Goal: Transaction & Acquisition: Purchase product/service

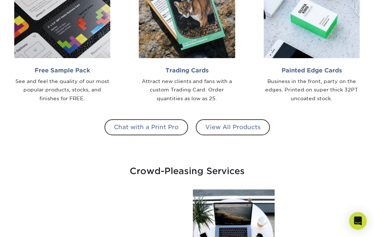
scroll to position [590, 0]
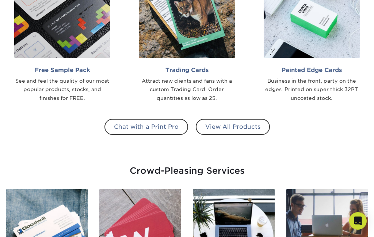
click at [215, 24] on img at bounding box center [187, 10] width 96 height 96
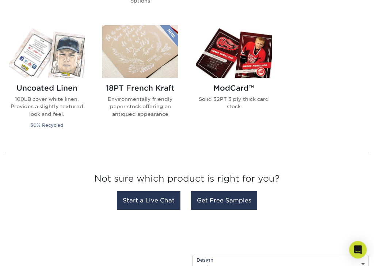
scroll to position [580, 0]
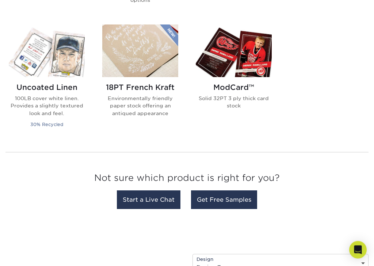
click at [256, 50] on img at bounding box center [234, 51] width 76 height 53
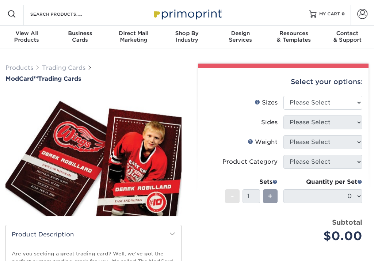
scroll to position [34, 0]
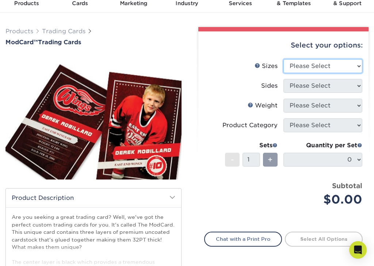
click at [347, 63] on select "Please Select 2.5" x 3.5"" at bounding box center [323, 66] width 79 height 14
select select "2.50x3.50"
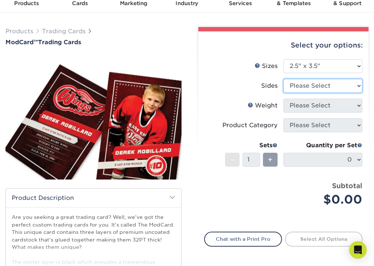
click at [339, 83] on select "Please Select Print Both Sides Print Front Only" at bounding box center [323, 86] width 79 height 14
select select "13abbda7-1d64-4f25-8bb2-c179b224825d"
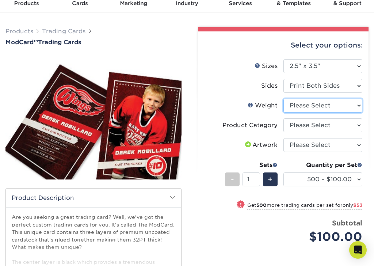
click at [347, 106] on select "Please Select 32PTUCBLK" at bounding box center [323, 106] width 79 height 14
select select "32PTUCBLK"
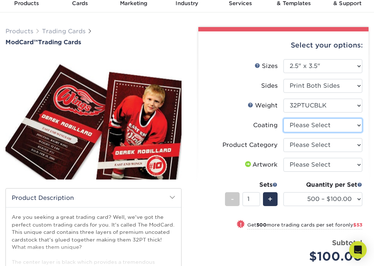
click at [348, 125] on select at bounding box center [323, 125] width 79 height 14
click at [347, 124] on select at bounding box center [323, 125] width 79 height 14
select select "3e7618de-abca-4bda-9f97-8b9129e913d8"
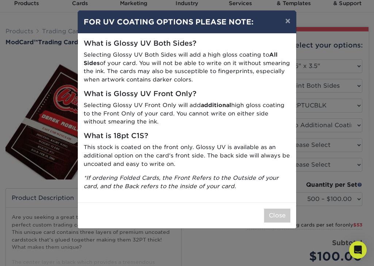
click at [288, 21] on button "×" at bounding box center [288, 21] width 17 height 20
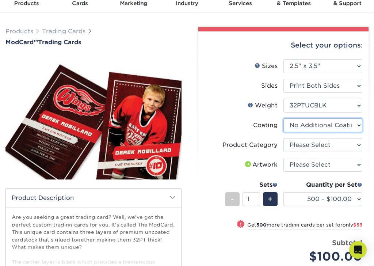
click at [355, 125] on select at bounding box center [323, 125] width 79 height 14
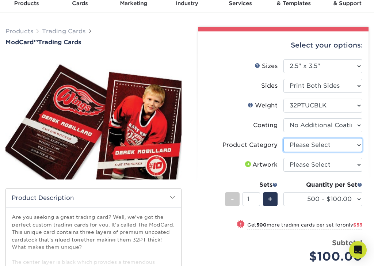
click at [344, 145] on select "Please Select Trading Cards" at bounding box center [323, 145] width 79 height 14
select select "c2f9bce9-36c2-409d-b101-c29d9d031e18"
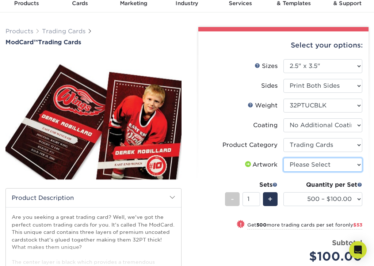
click at [341, 163] on select "Please Select I will upload files I need a design - $100" at bounding box center [323, 165] width 79 height 14
select select "upload"
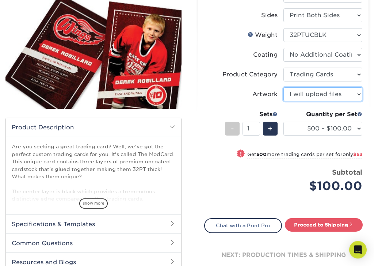
scroll to position [105, 0]
click at [252, 129] on input "1" at bounding box center [252, 129] width 18 height 14
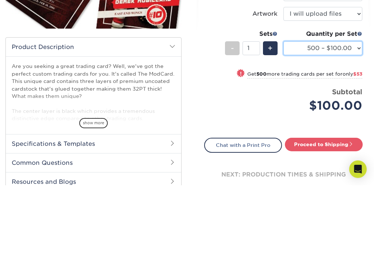
click at [351, 122] on select "500 – $100.00 1000 – $153.00" at bounding box center [323, 129] width 79 height 14
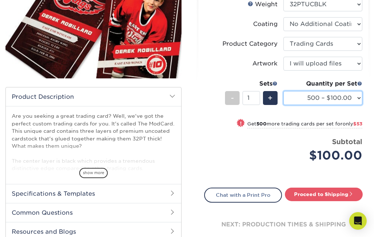
scroll to position [133, 0]
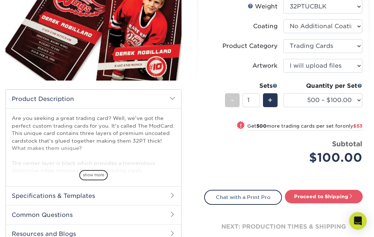
click at [232, 100] on span "-" at bounding box center [232, 100] width 3 height 11
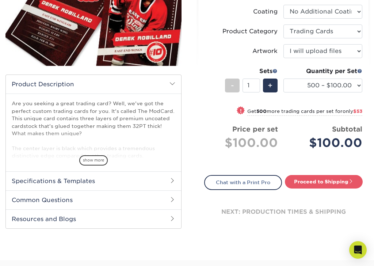
scroll to position [151, 0]
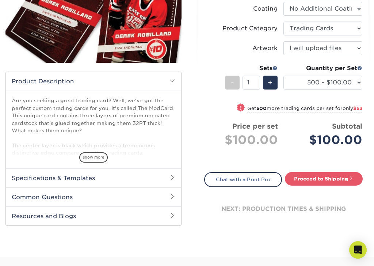
click at [333, 177] on link "Proceed to Shipping" at bounding box center [324, 178] width 78 height 13
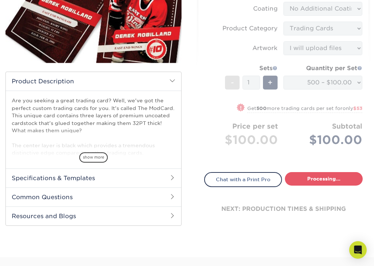
type input "Set 1"
select select "1cb2575a-0653-4a32-8e14-9db875e4cbae"
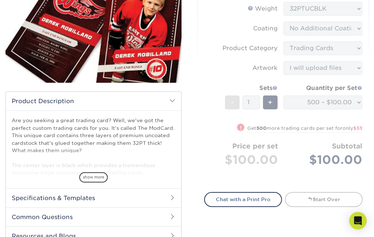
scroll to position [131, 0]
